Goal: Task Accomplishment & Management: Manage account settings

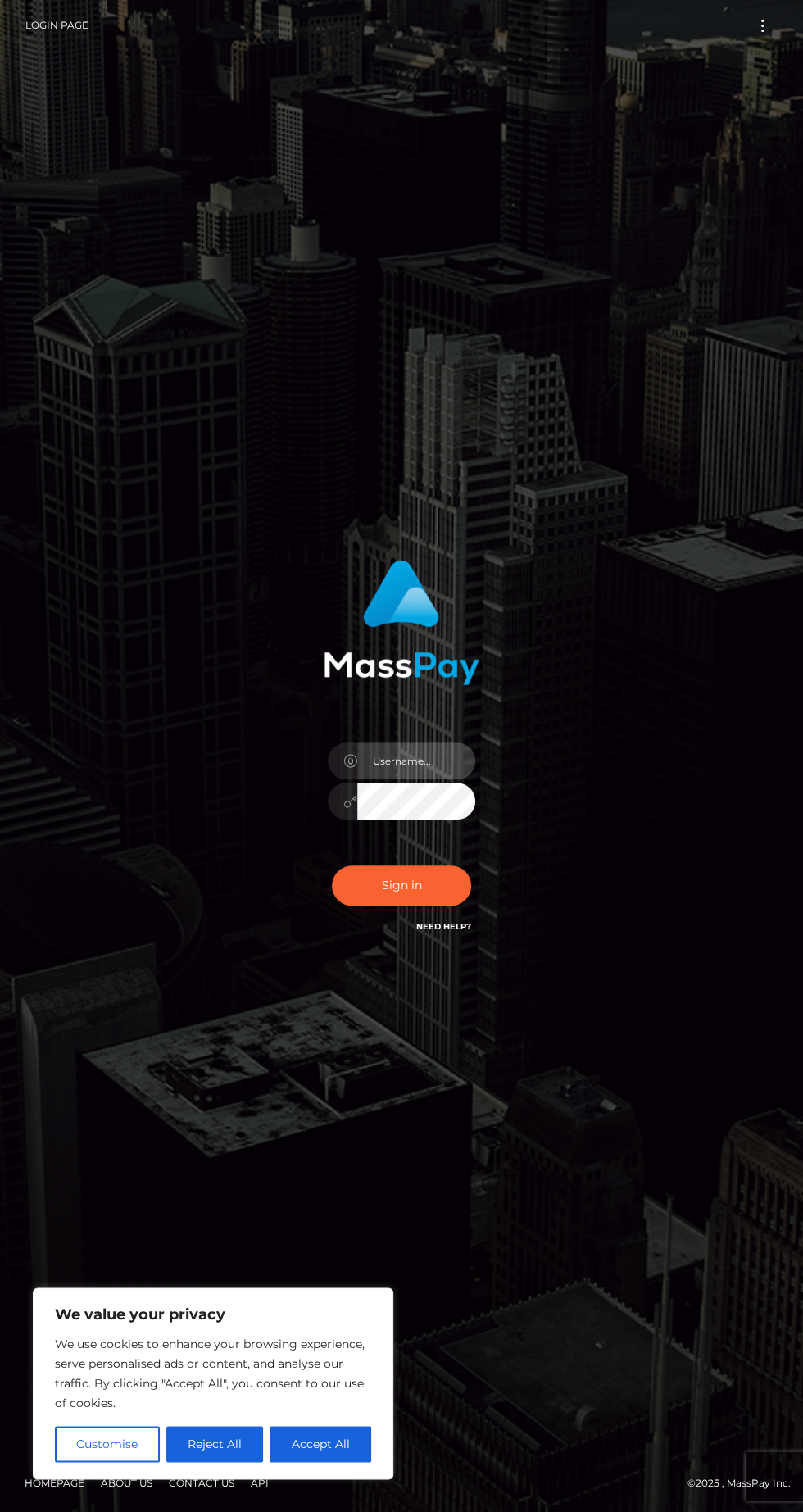
click at [438, 780] on input "text" at bounding box center [416, 761] width 118 height 37
type input "[EMAIL_ADDRESS][DOMAIN_NAME]"
click at [400, 905] on button "Sign in" at bounding box center [401, 885] width 139 height 40
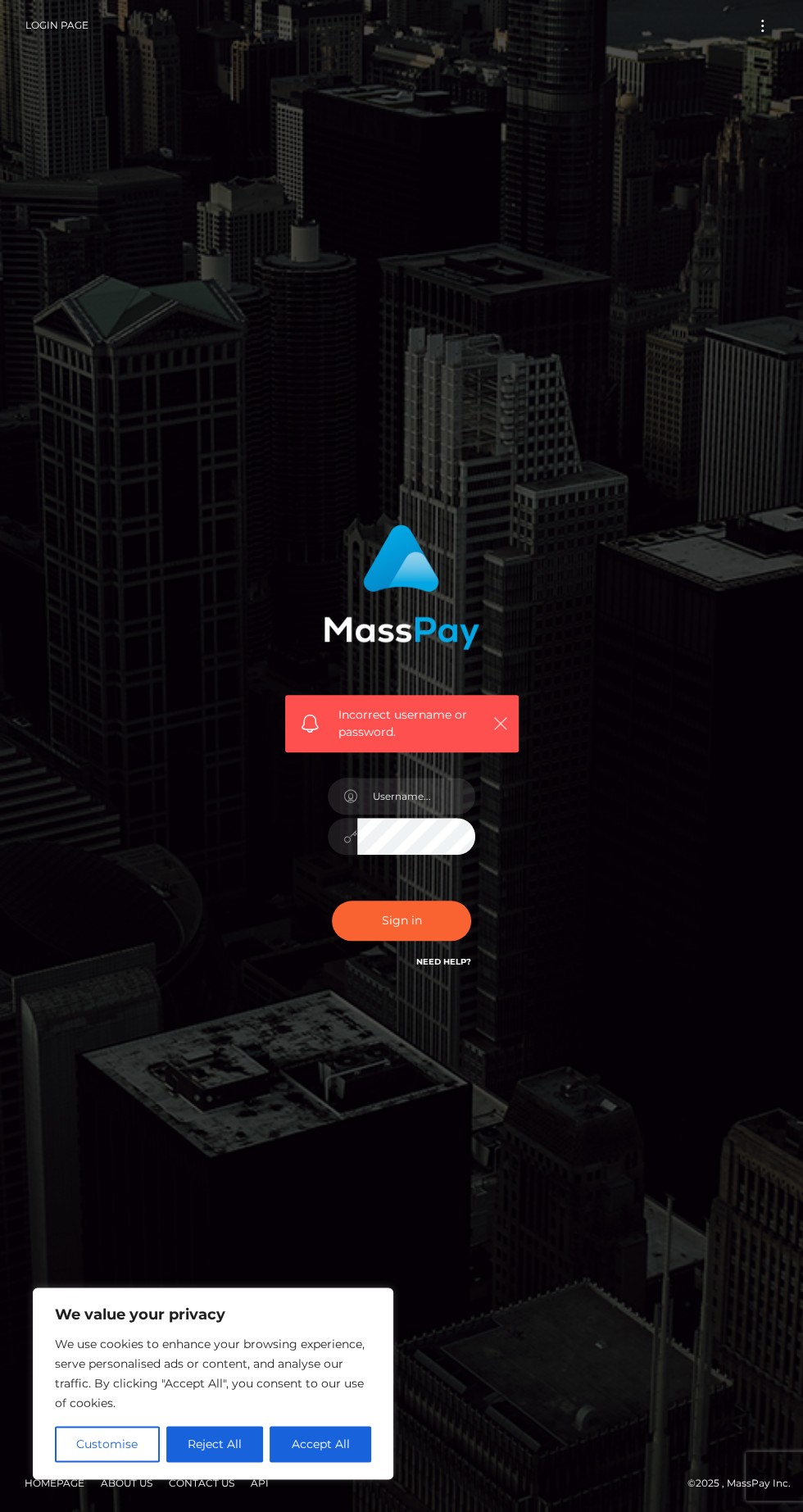
click at [500, 732] on icon "button" at bounding box center [500, 724] width 16 height 16
click at [499, 732] on icon "button" at bounding box center [500, 724] width 16 height 16
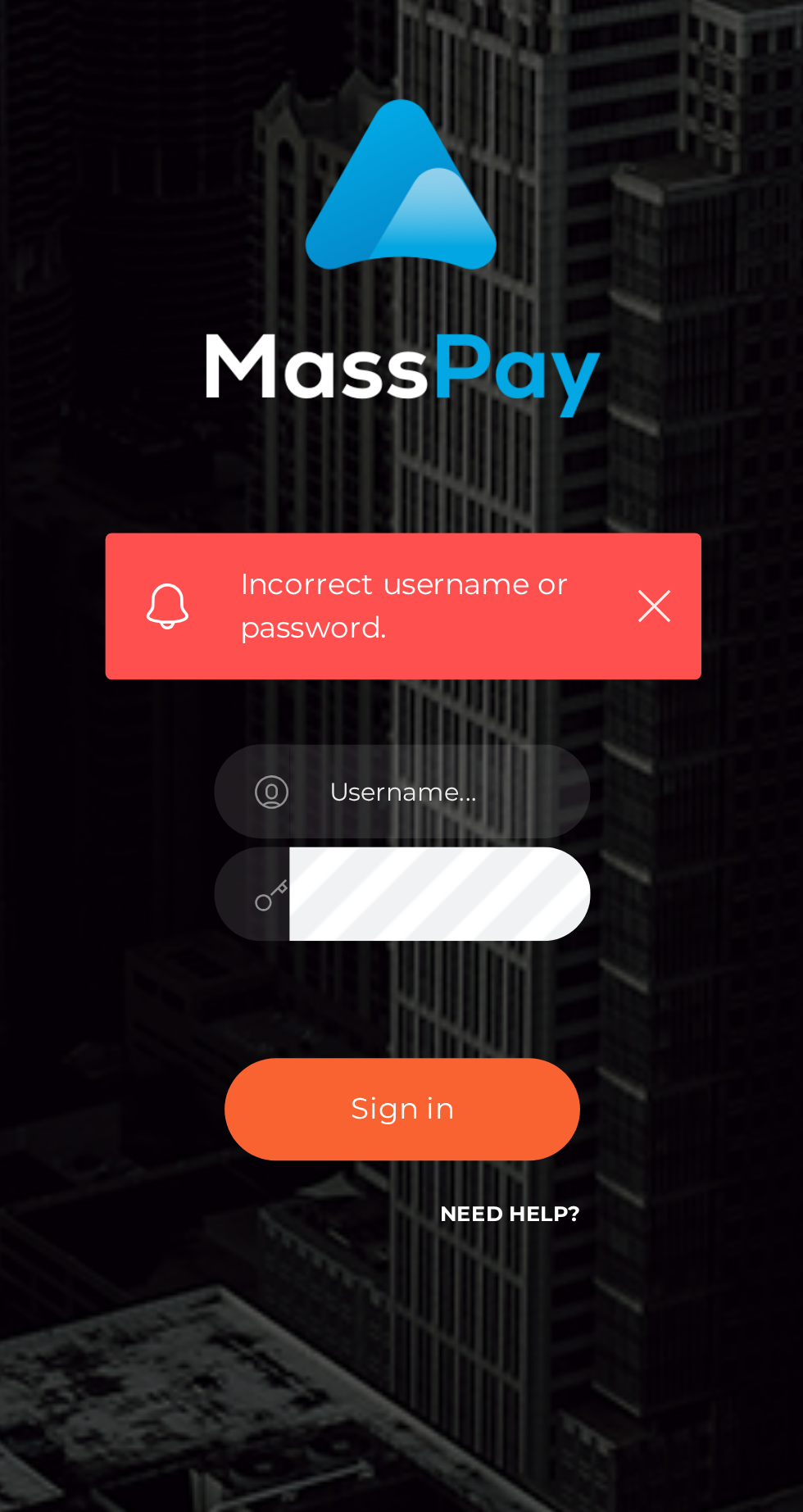
click at [442, 741] on span "Incorrect username or password." at bounding box center [411, 724] width 146 height 35
click at [496, 732] on icon "button" at bounding box center [500, 724] width 16 height 16
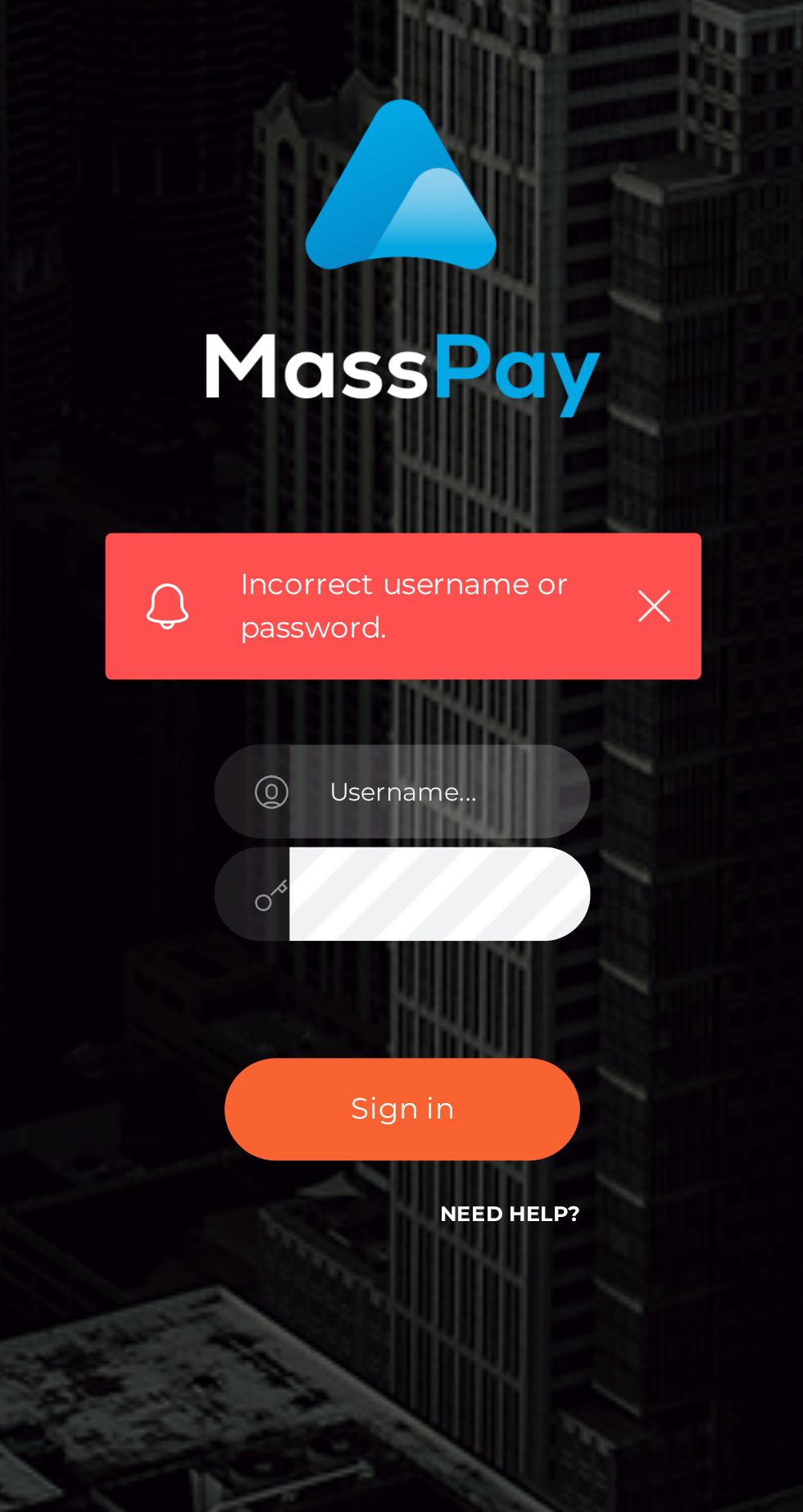
click at [425, 815] on input "text" at bounding box center [416, 796] width 118 height 37
type input "aleja94r@gmail.com"
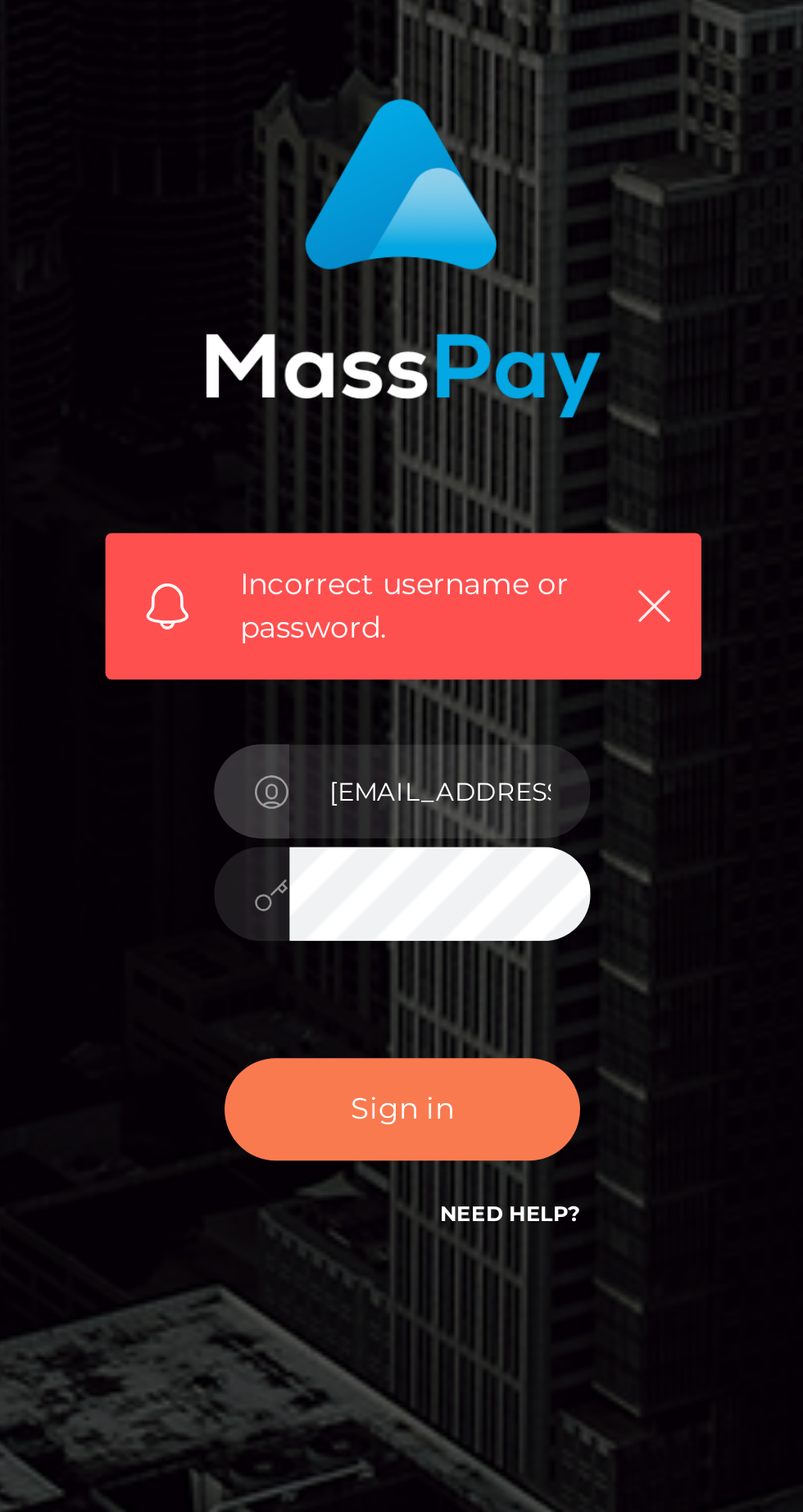
click at [417, 941] on button "Sign in" at bounding box center [401, 921] width 139 height 40
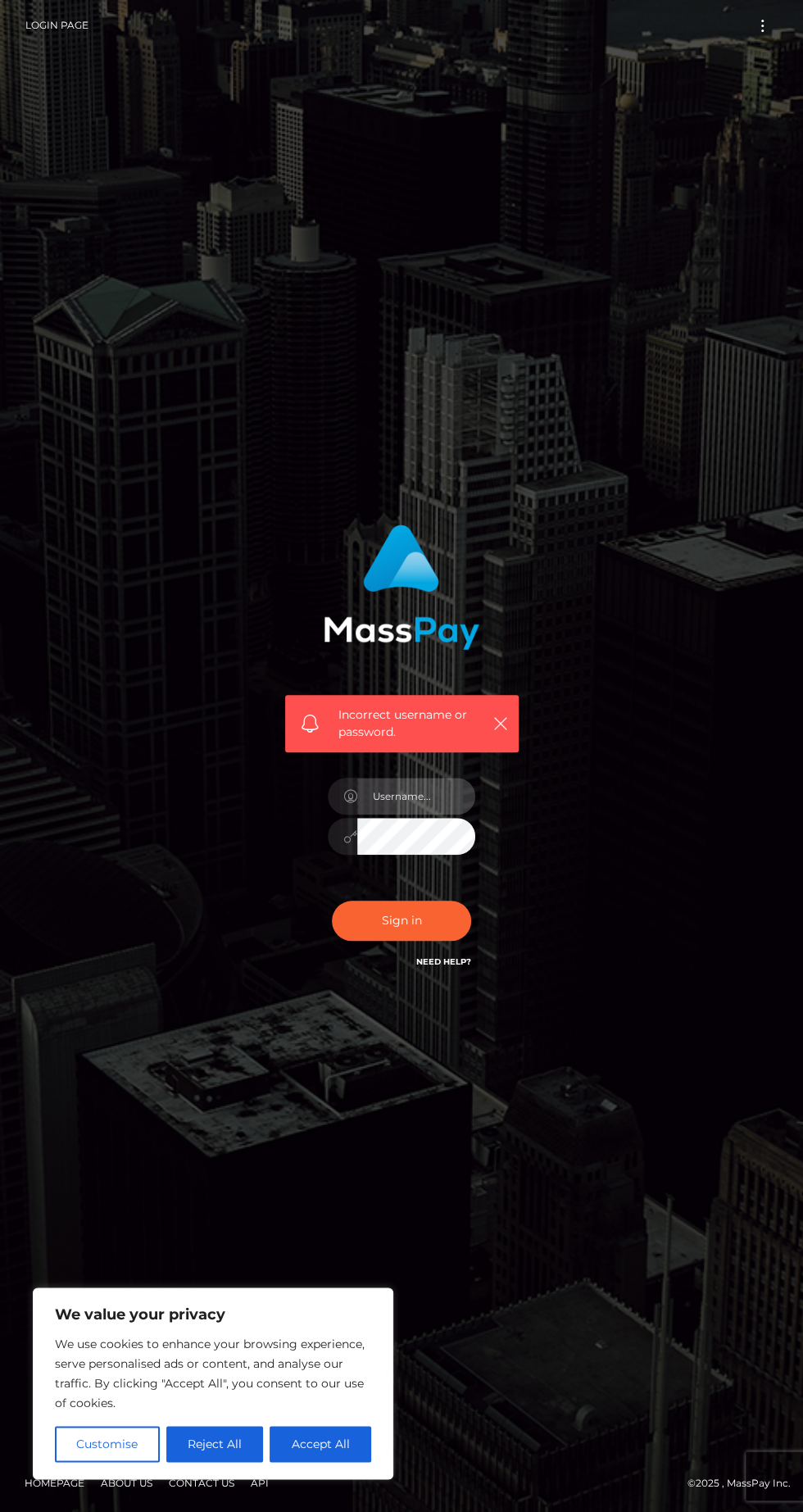
click at [403, 815] on input "text" at bounding box center [416, 796] width 118 height 37
type input "[EMAIL_ADDRESS][DOMAIN_NAME]"
click at [426, 941] on button "Sign in" at bounding box center [401, 921] width 139 height 40
click at [363, 1428] on button "Accept All" at bounding box center [320, 1444] width 102 height 36
checkbox input "true"
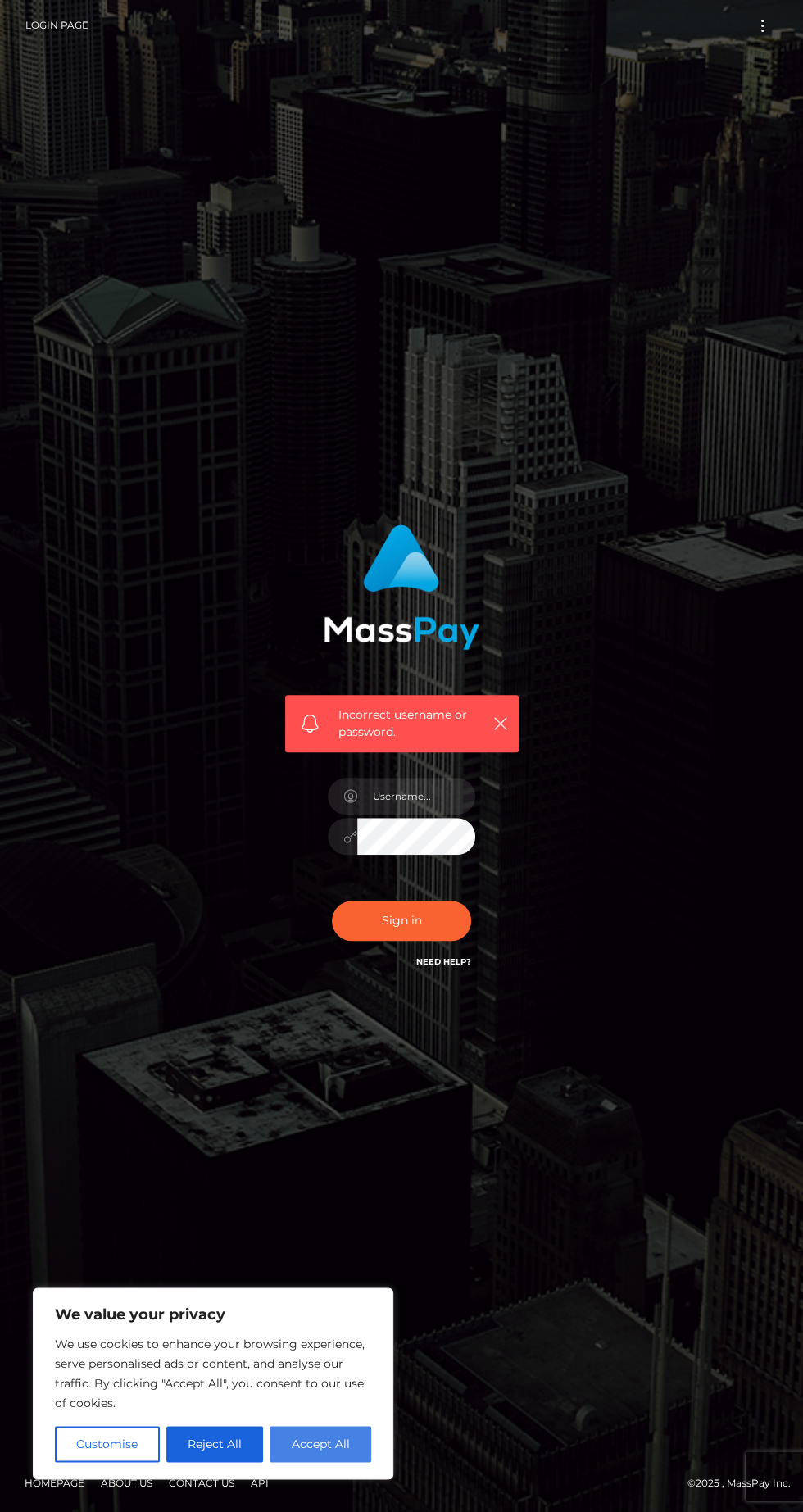
checkbox input "true"
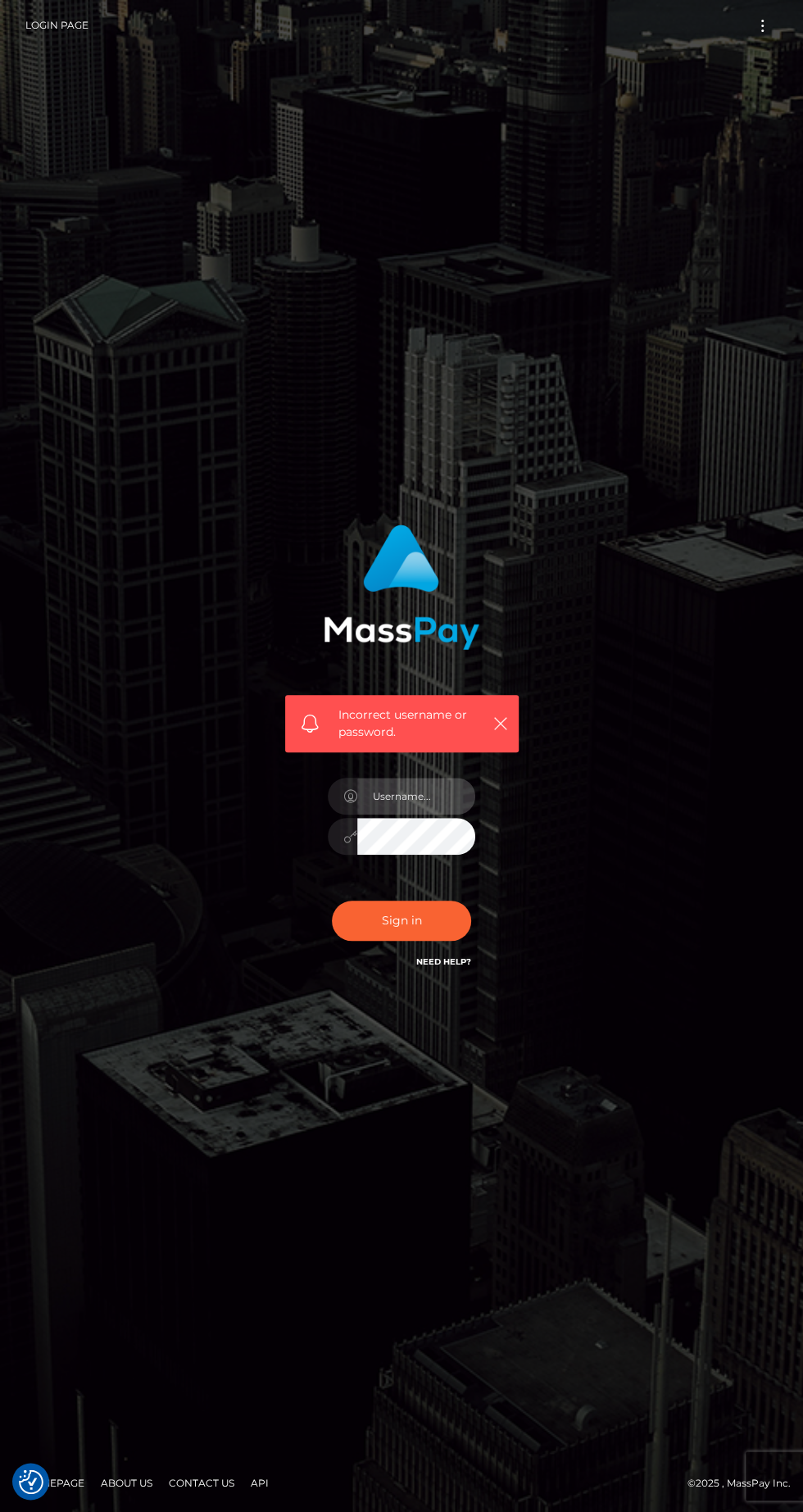
click at [428, 815] on input "text" at bounding box center [416, 796] width 118 height 37
type input "[EMAIL_ADDRESS][DOMAIN_NAME]"
click at [402, 941] on button "Sign in" at bounding box center [401, 921] width 139 height 40
click at [403, 815] on input "text" at bounding box center [416, 796] width 118 height 37
type input "aleja94r@gmail.com"
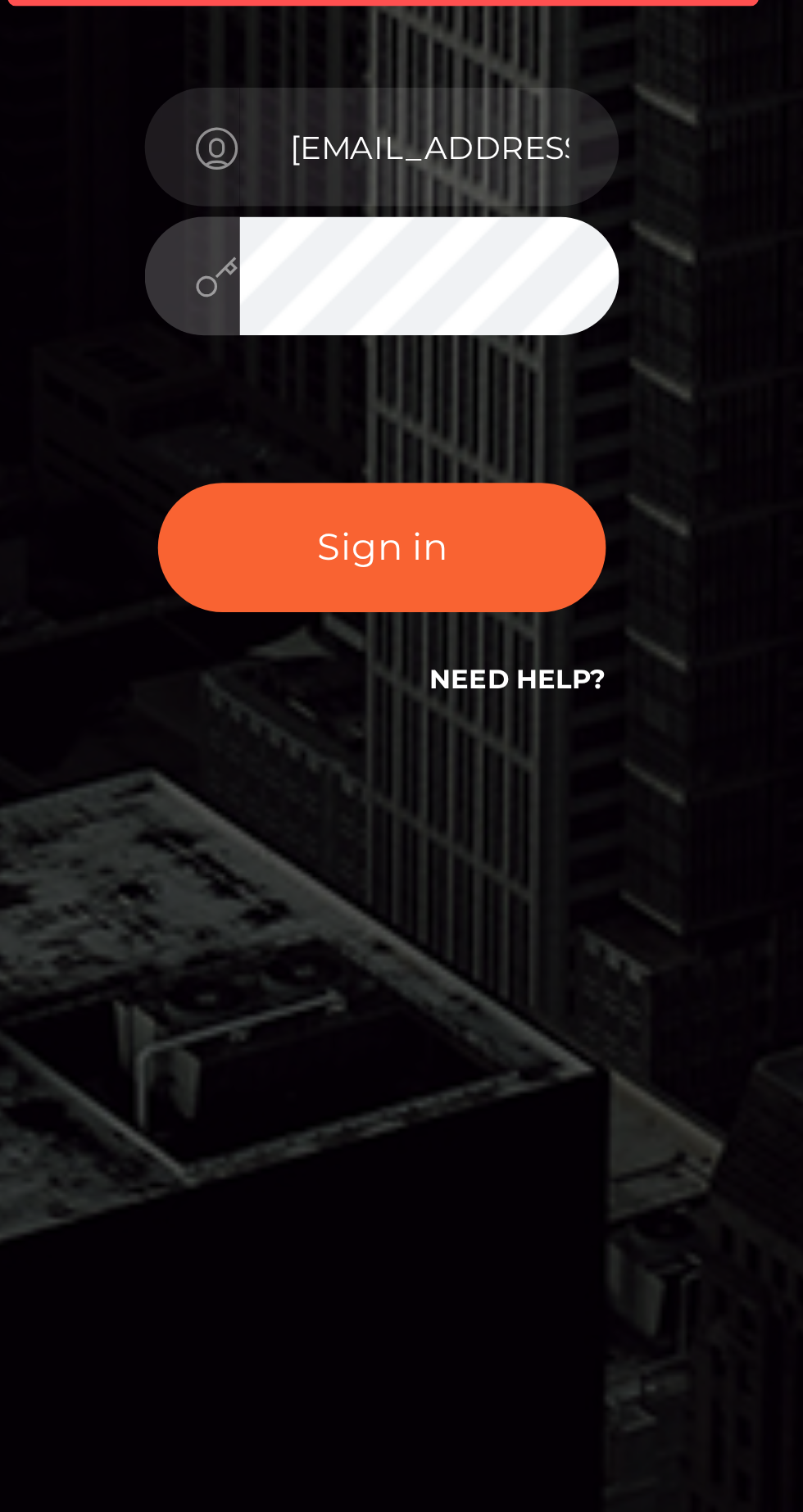
scroll to position [5, 0]
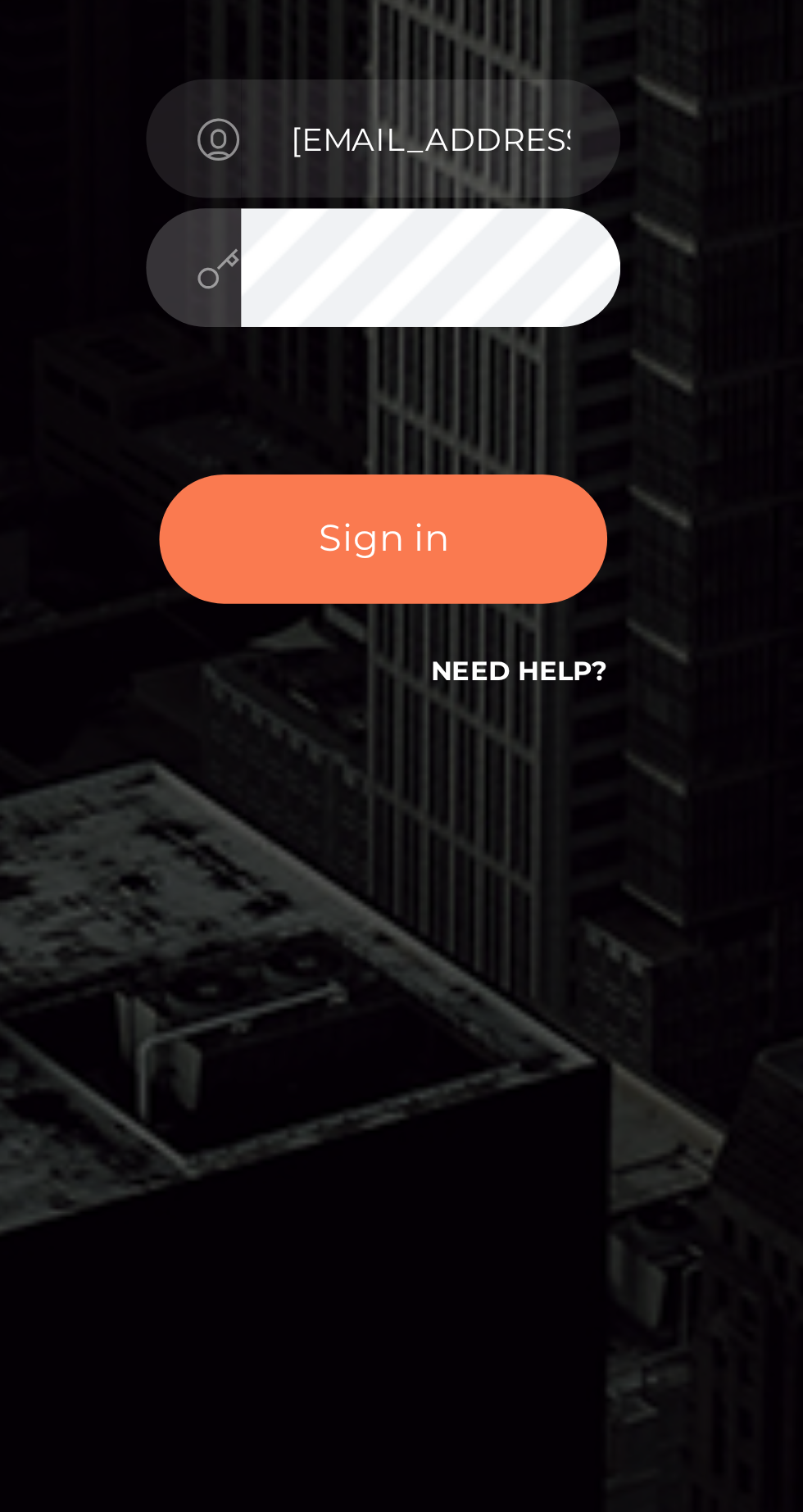
click at [446, 941] on button "Sign in" at bounding box center [401, 921] width 139 height 40
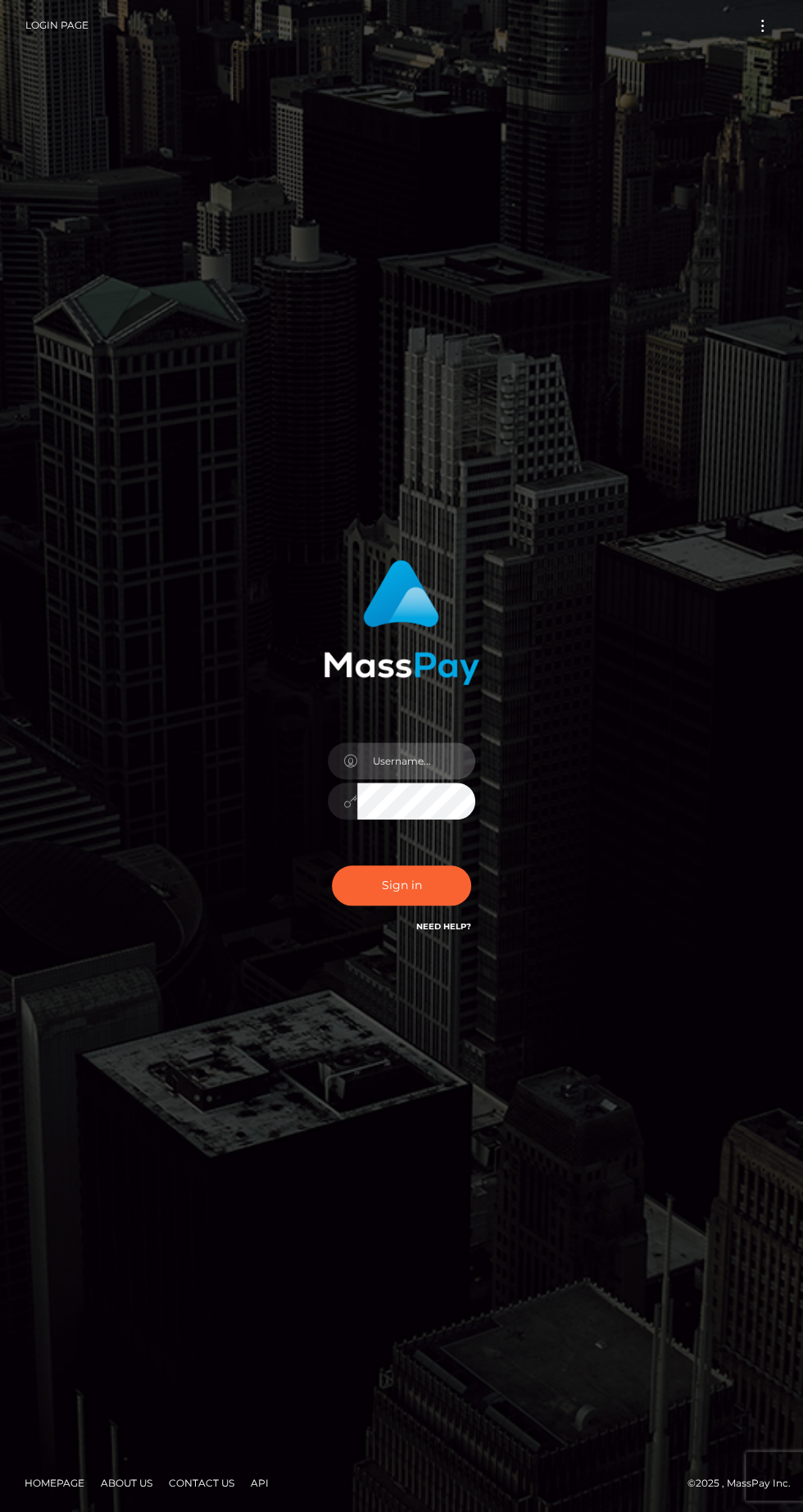
click at [397, 780] on input "text" at bounding box center [416, 761] width 118 height 37
type input "[EMAIL_ADDRESS][DOMAIN_NAME]"
click at [397, 905] on button "Sign in" at bounding box center [401, 885] width 139 height 40
click at [447, 780] on input "text" at bounding box center [416, 761] width 118 height 37
click at [427, 780] on input "text" at bounding box center [416, 761] width 118 height 37
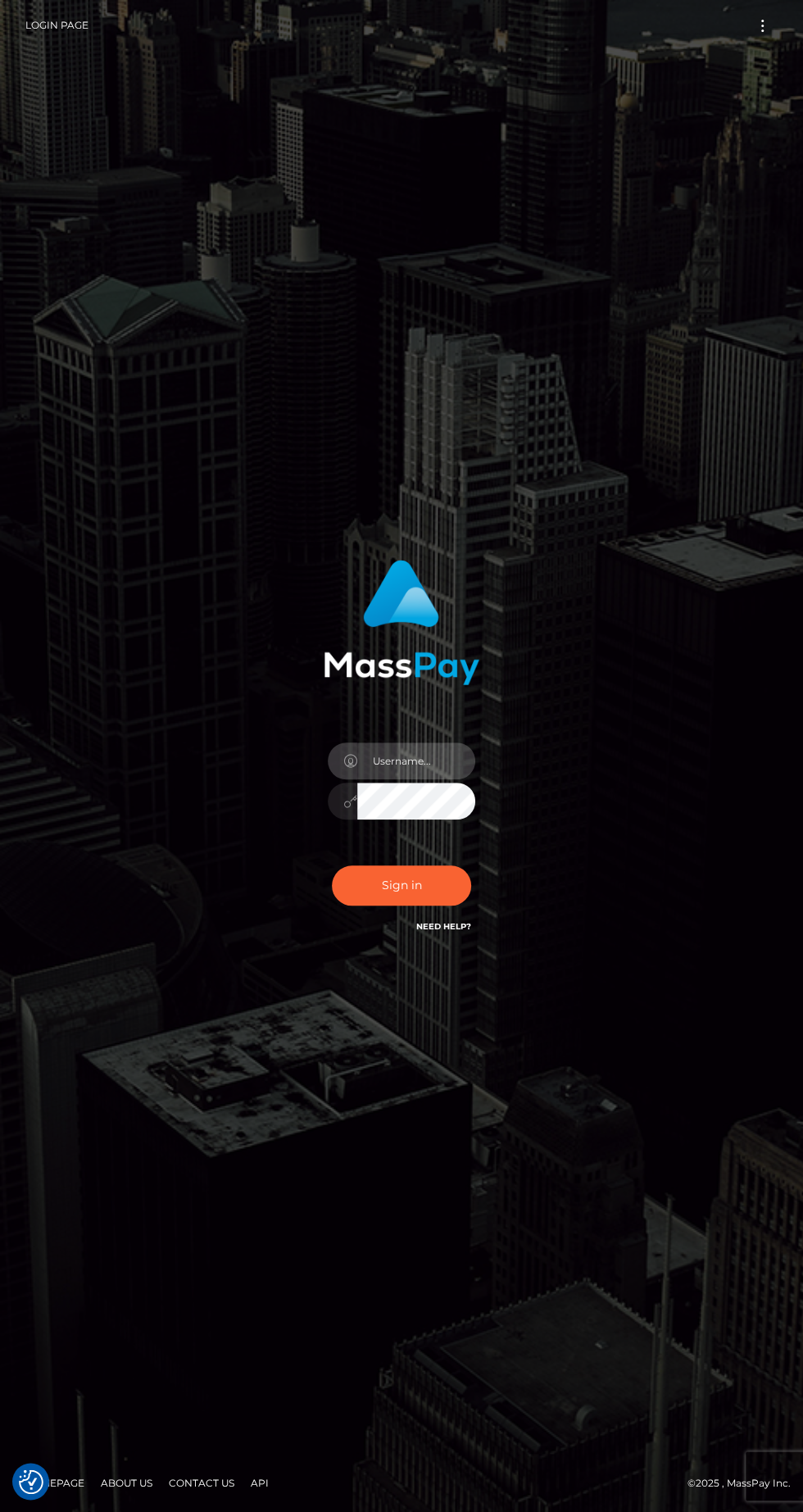
type input "aleja94r@gmail.com"
click at [436, 780] on input "text" at bounding box center [416, 761] width 118 height 37
type input "[EMAIL_ADDRESS][DOMAIN_NAME]"
click at [404, 905] on button "Sign in" at bounding box center [401, 885] width 139 height 40
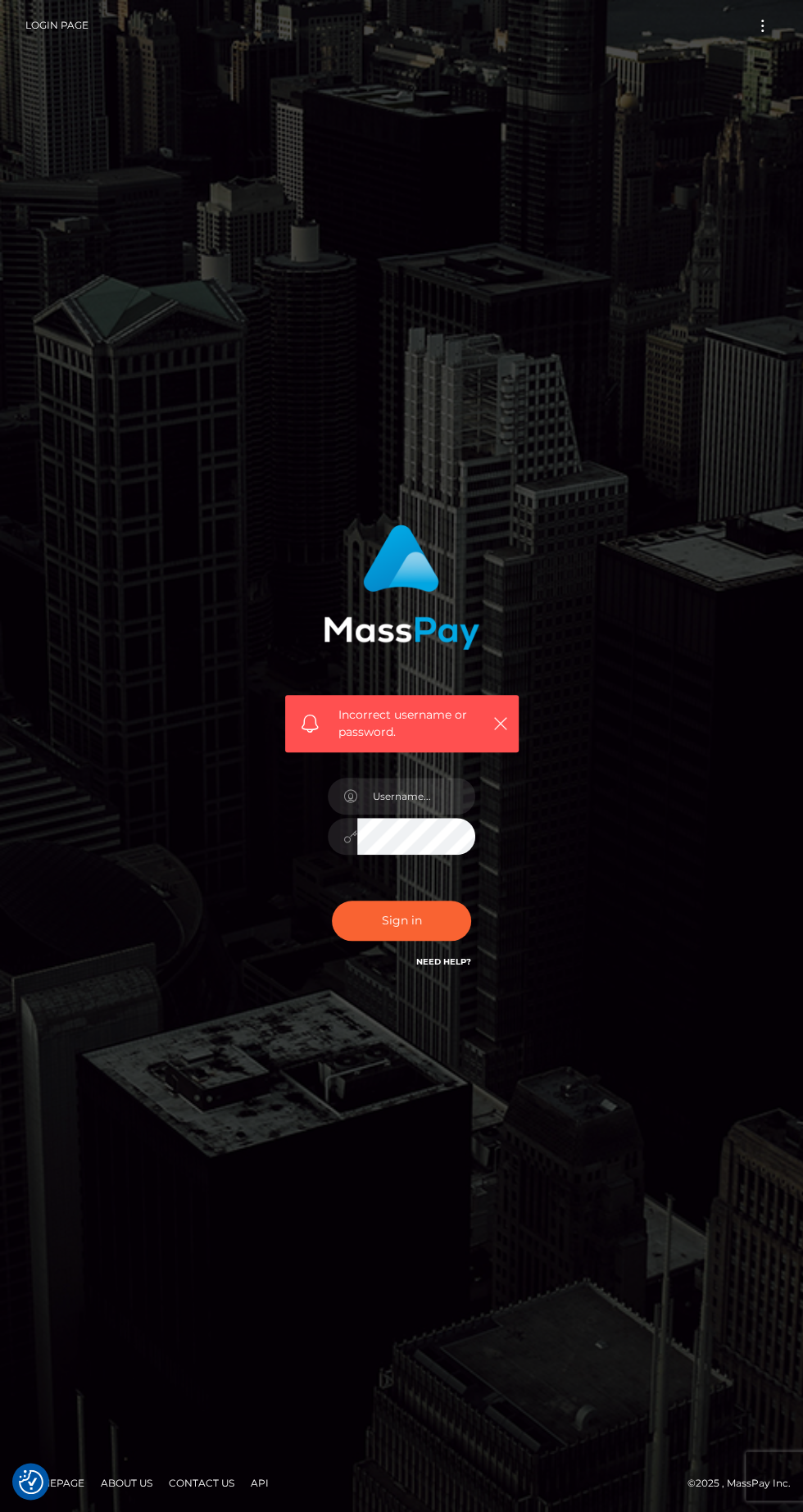
click at [461, 968] on link "Need Help?" at bounding box center [444, 962] width 55 height 11
